Goal: Task Accomplishment & Management: Manage account settings

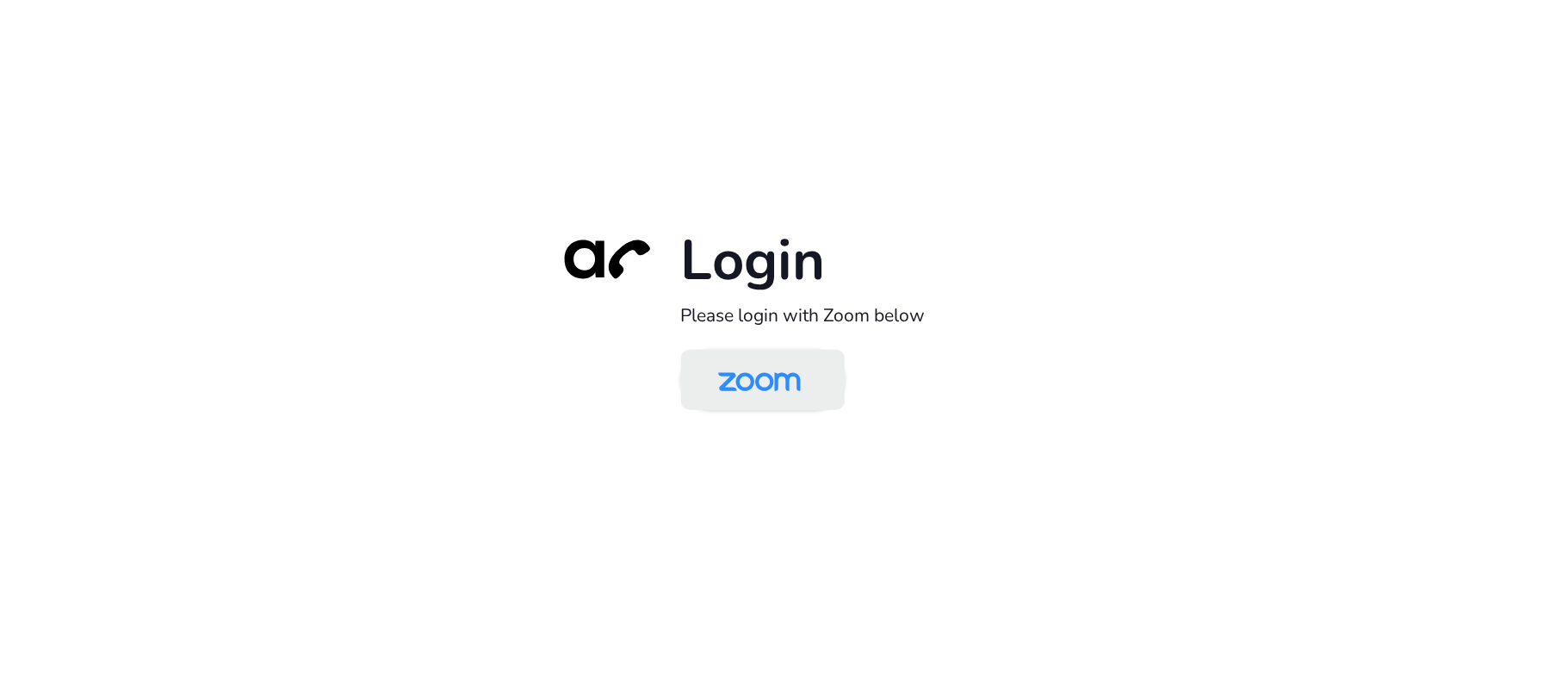
click at [762, 384] on img at bounding box center [760, 381] width 119 height 56
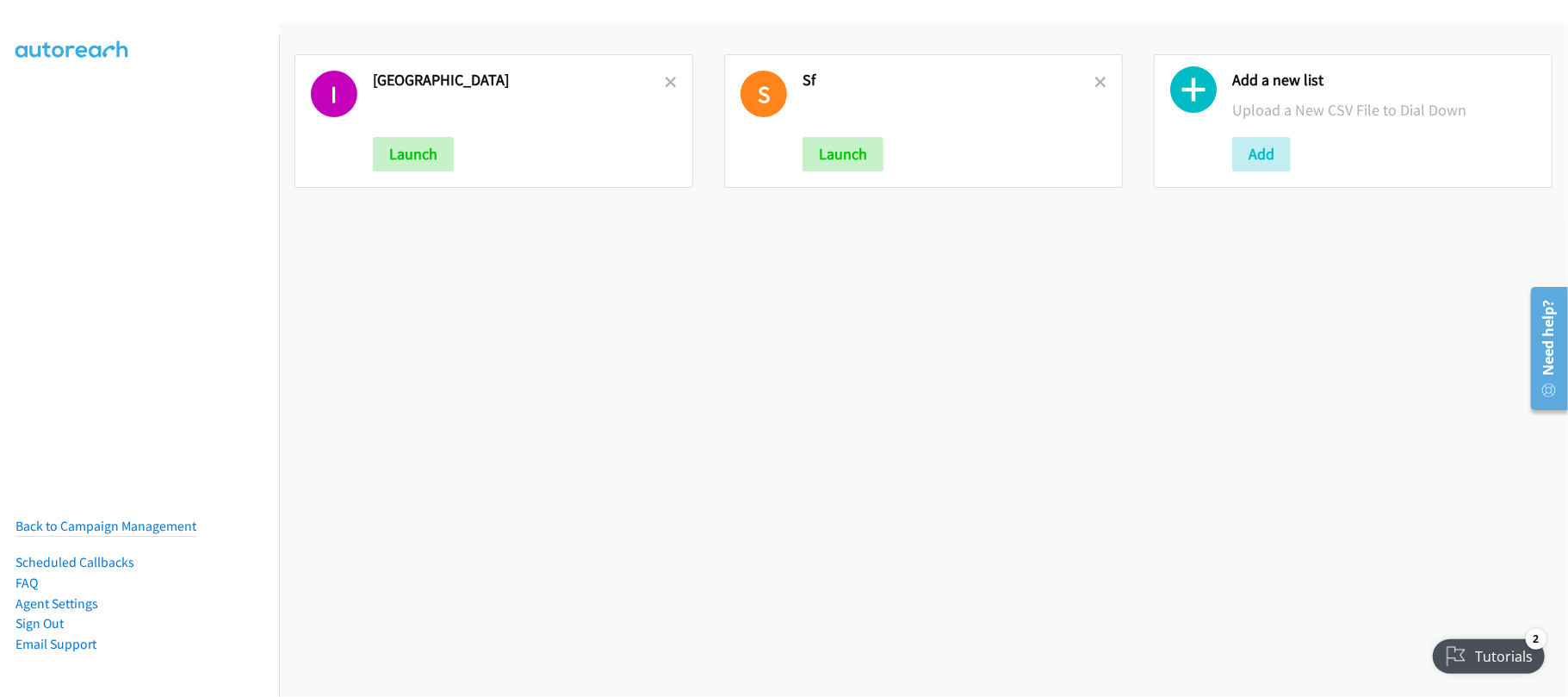
click at [555, 250] on div "I India Launch S Sf Launch Add a new list Upload a New CSV File to Dial Down Add" at bounding box center [923, 360] width 1289 height 674
click at [666, 73] on link at bounding box center [670, 82] width 12 height 20
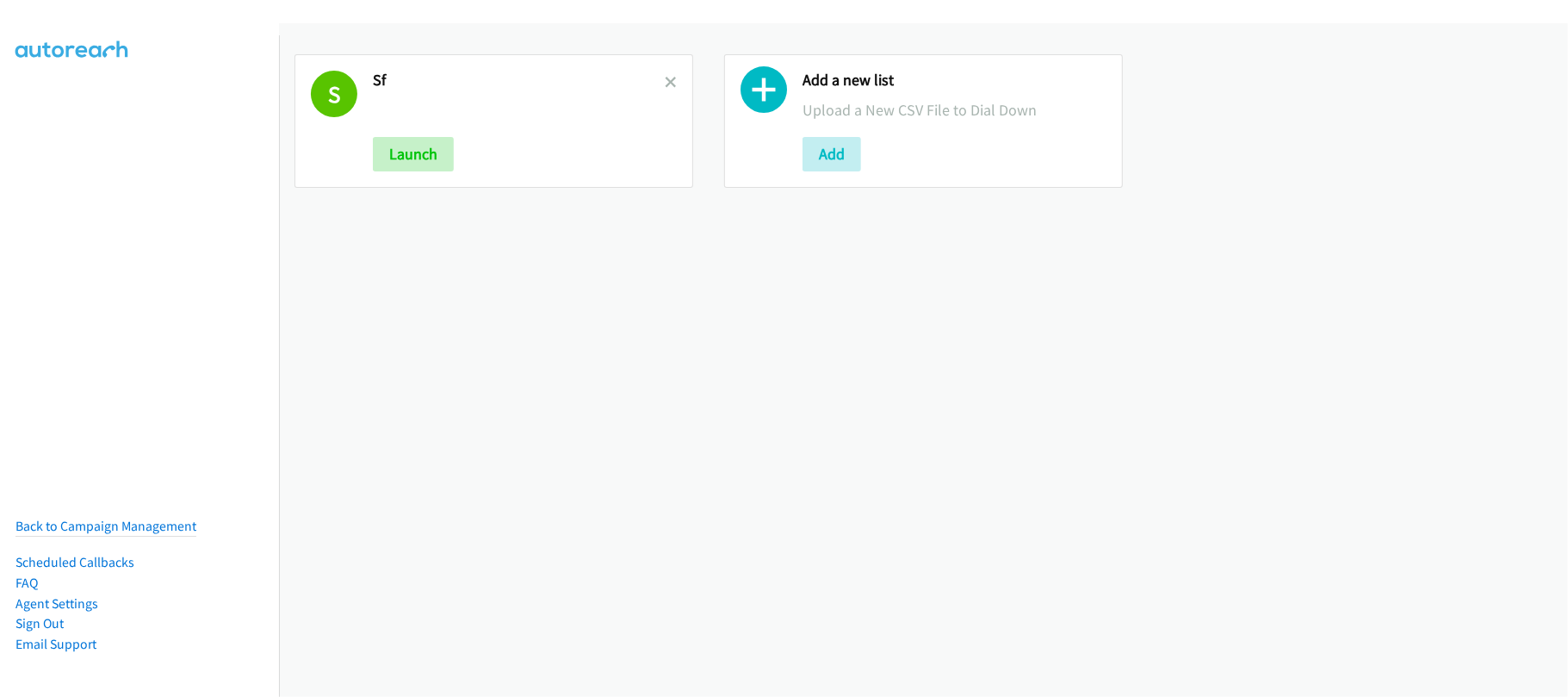
click at [665, 78] on icon at bounding box center [670, 83] width 12 height 12
